Goal: Information Seeking & Learning: Learn about a topic

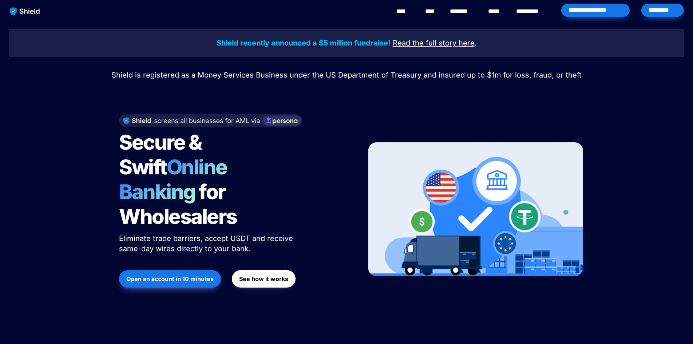
click at [425, 43] on u "Read the full story" at bounding box center [425, 43] width 64 height 9
click at [431, 13] on link "****" at bounding box center [431, 11] width 12 height 9
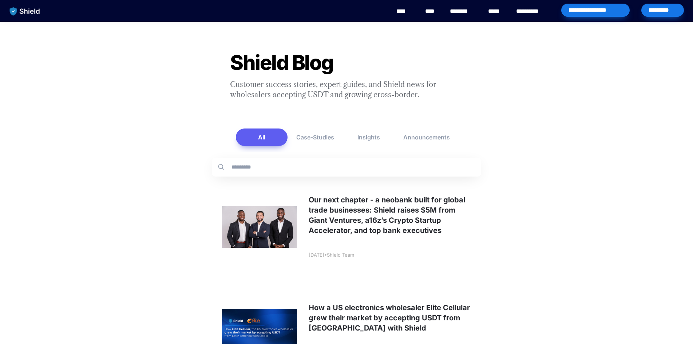
click at [381, 218] on link at bounding box center [346, 227] width 269 height 96
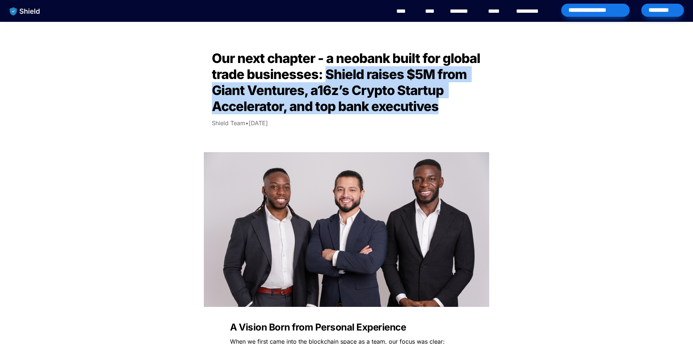
drag, startPoint x: 324, startPoint y: 74, endPoint x: 443, endPoint y: 102, distance: 121.7
click at [443, 102] on h2 "Our next chapter - a neobank built for global trade businesses: Shield raises $…" at bounding box center [346, 82] width 291 height 70
copy span "Shield raises $5M from Giant Ventures, a16z’s Crypto Startup Accelerator, and t…"
click at [349, 92] on span "Our next chapter - a neobank built for global trade businesses: Shield raises $…" at bounding box center [347, 82] width 271 height 64
drag, startPoint x: 327, startPoint y: 75, endPoint x: 445, endPoint y: 106, distance: 121.2
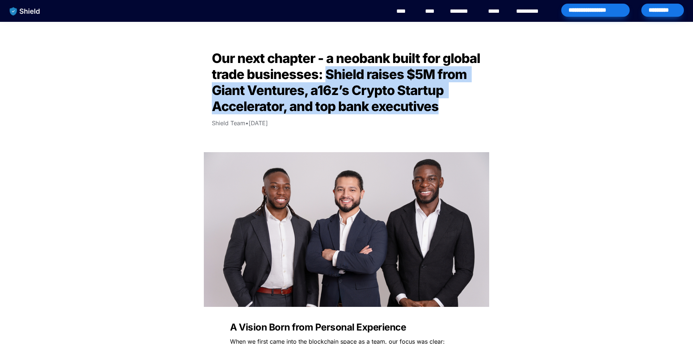
click at [444, 106] on h2 "Our next chapter - a neobank built for global trade businesses: Shield raises $…" at bounding box center [346, 82] width 291 height 70
copy span "Shield raises $5M from Giant Ventures, a16z’s Crypto Startup Accelerator, and t…"
